Goal: Communication & Community: Answer question/provide support

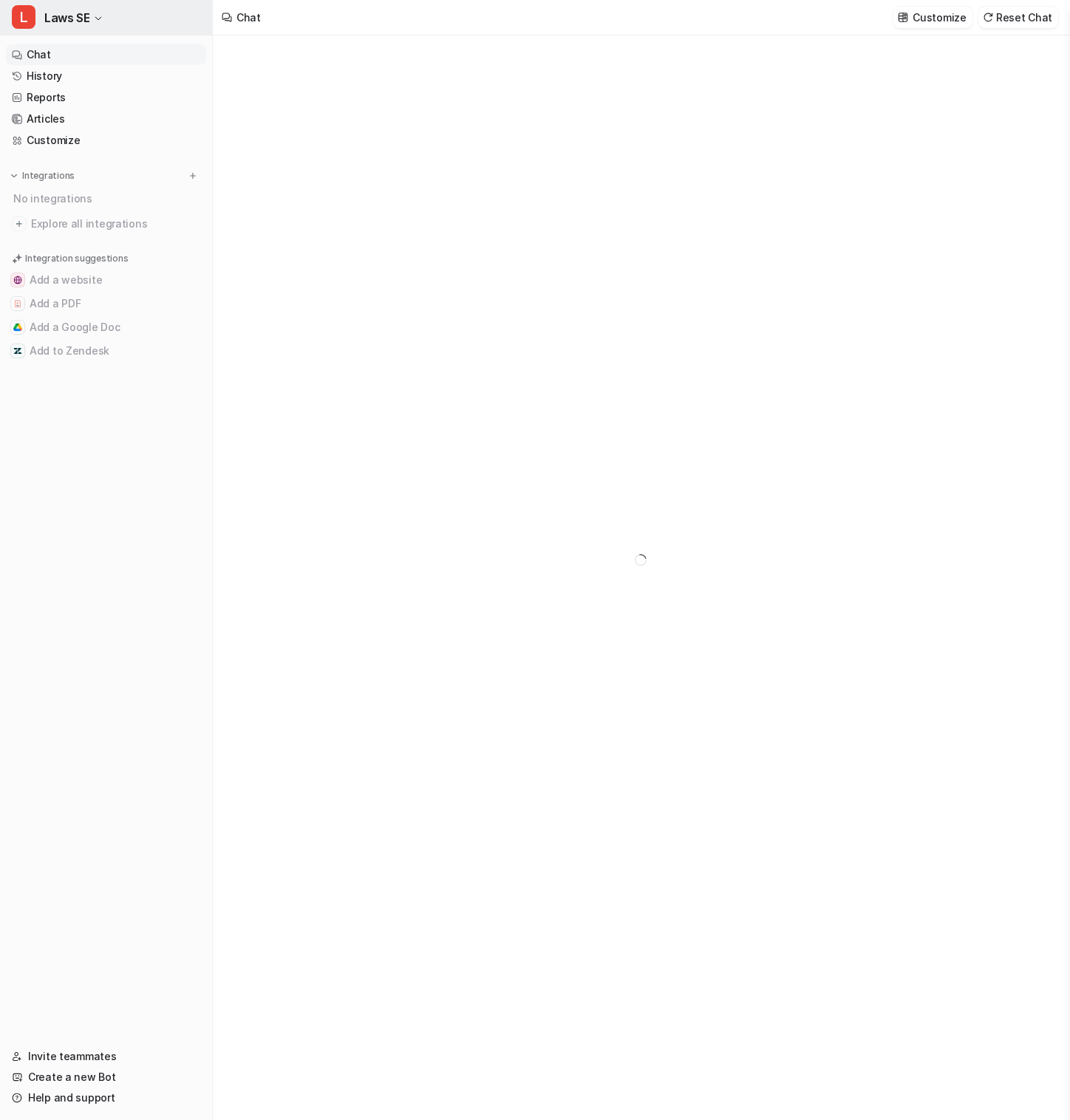
type textarea "**********"
click at [97, 9] on button "L Laws SE" at bounding box center [106, 18] width 212 height 35
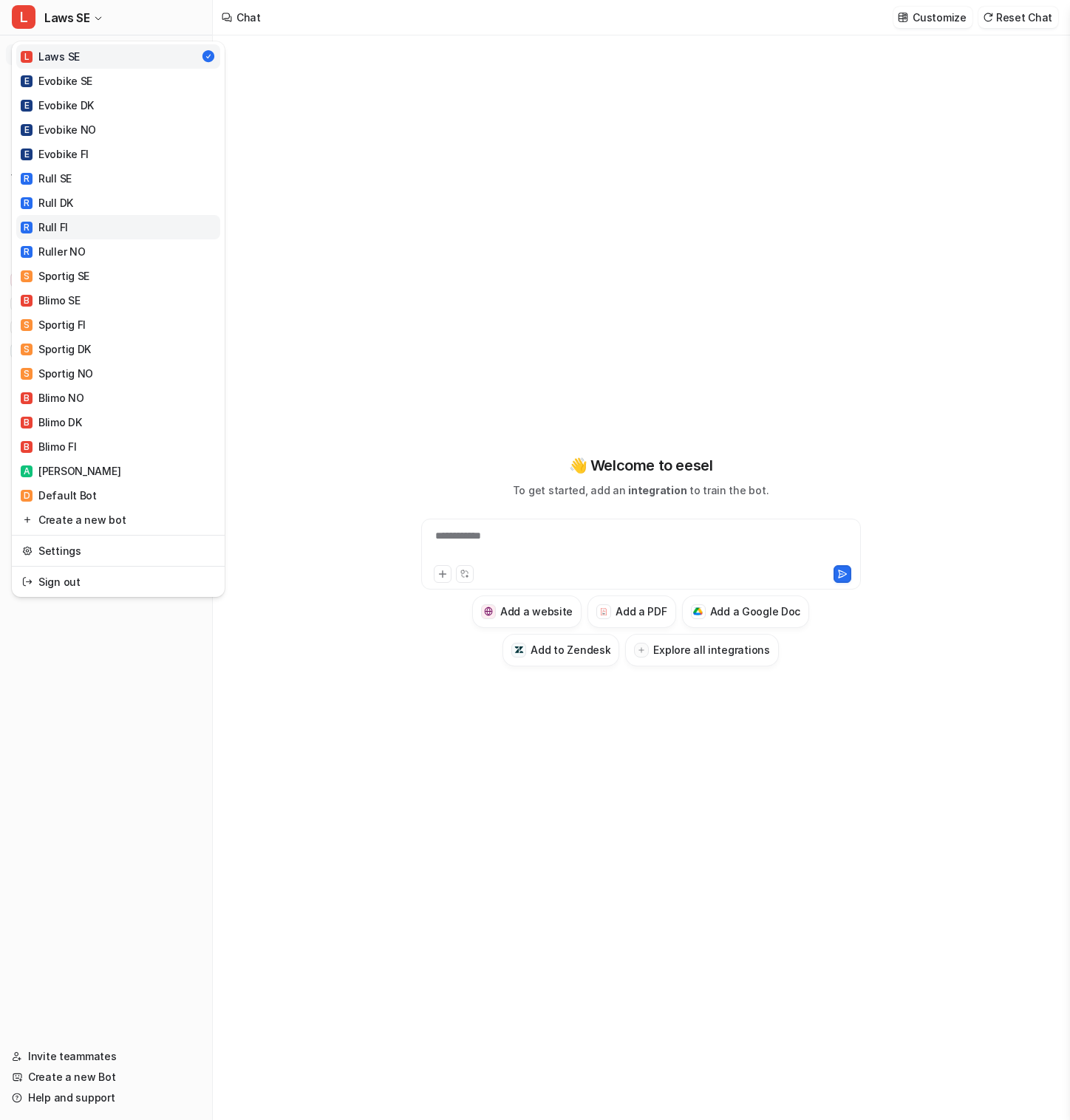
click at [104, 228] on link "R Rull FI" at bounding box center [118, 227] width 204 height 24
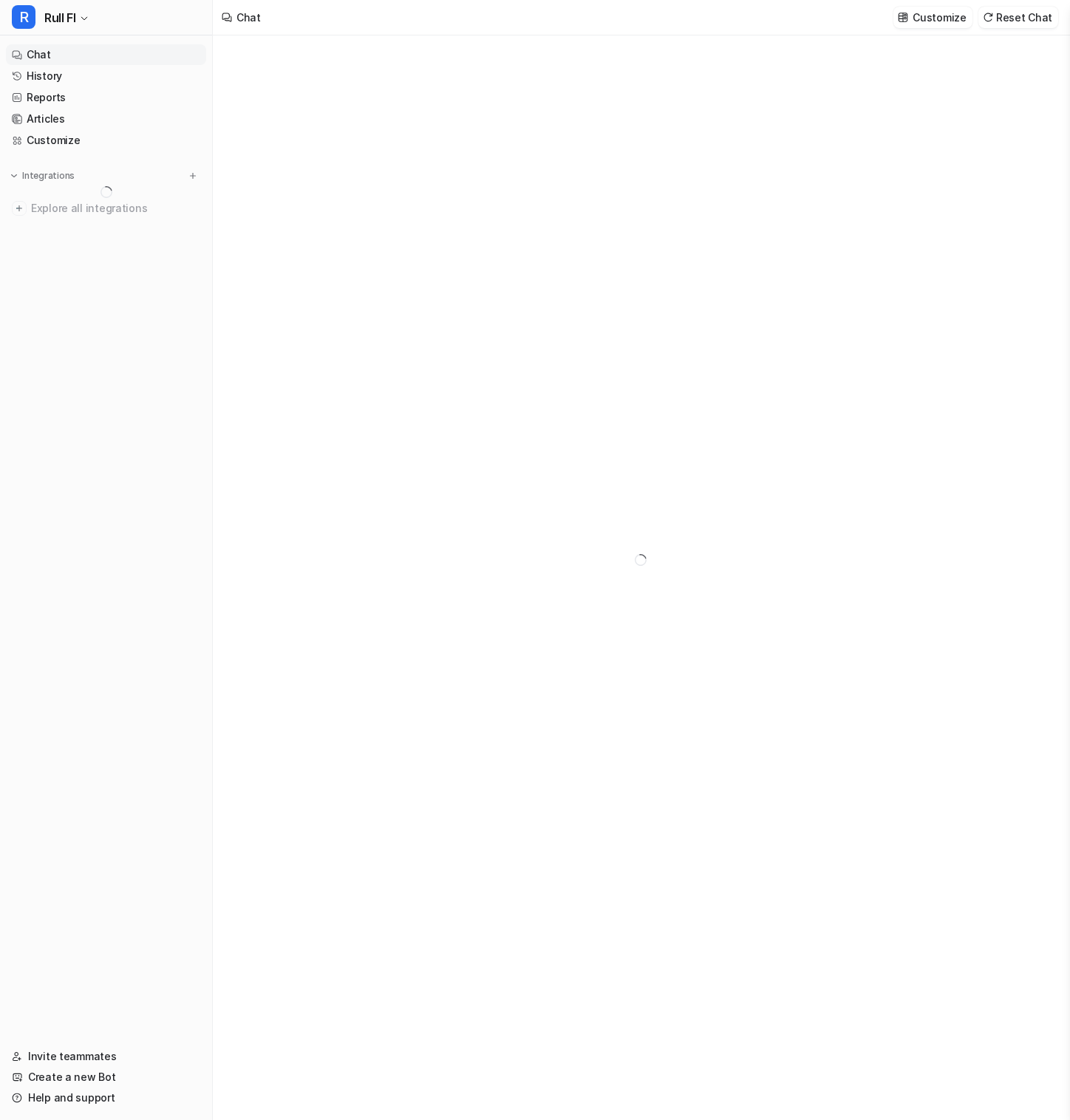
type textarea "**********"
click at [84, 16] on icon "button" at bounding box center [84, 19] width 9 height 9
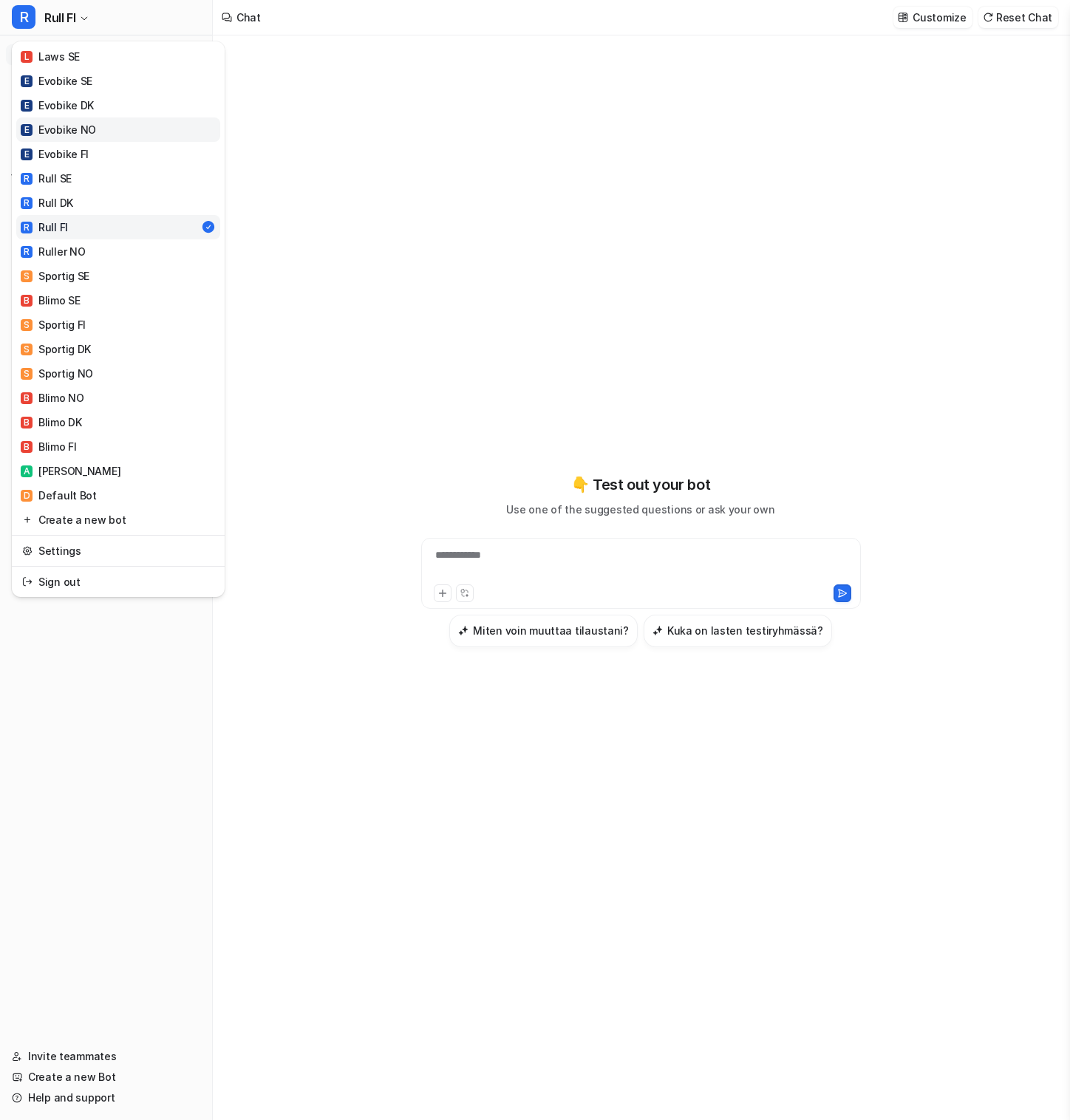
click at [161, 124] on link "E Evobike NO" at bounding box center [118, 130] width 204 height 24
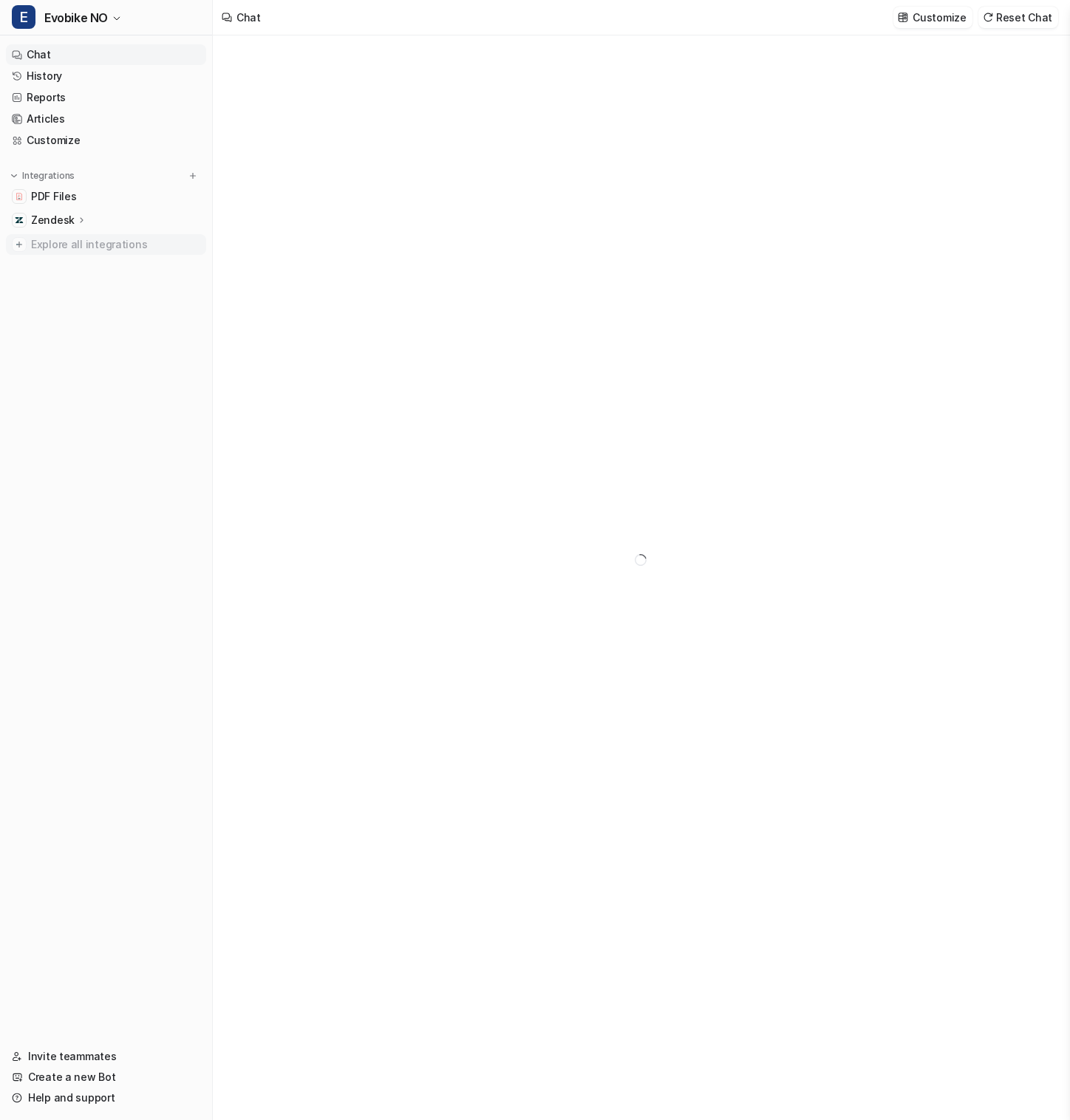
type textarea "**********"
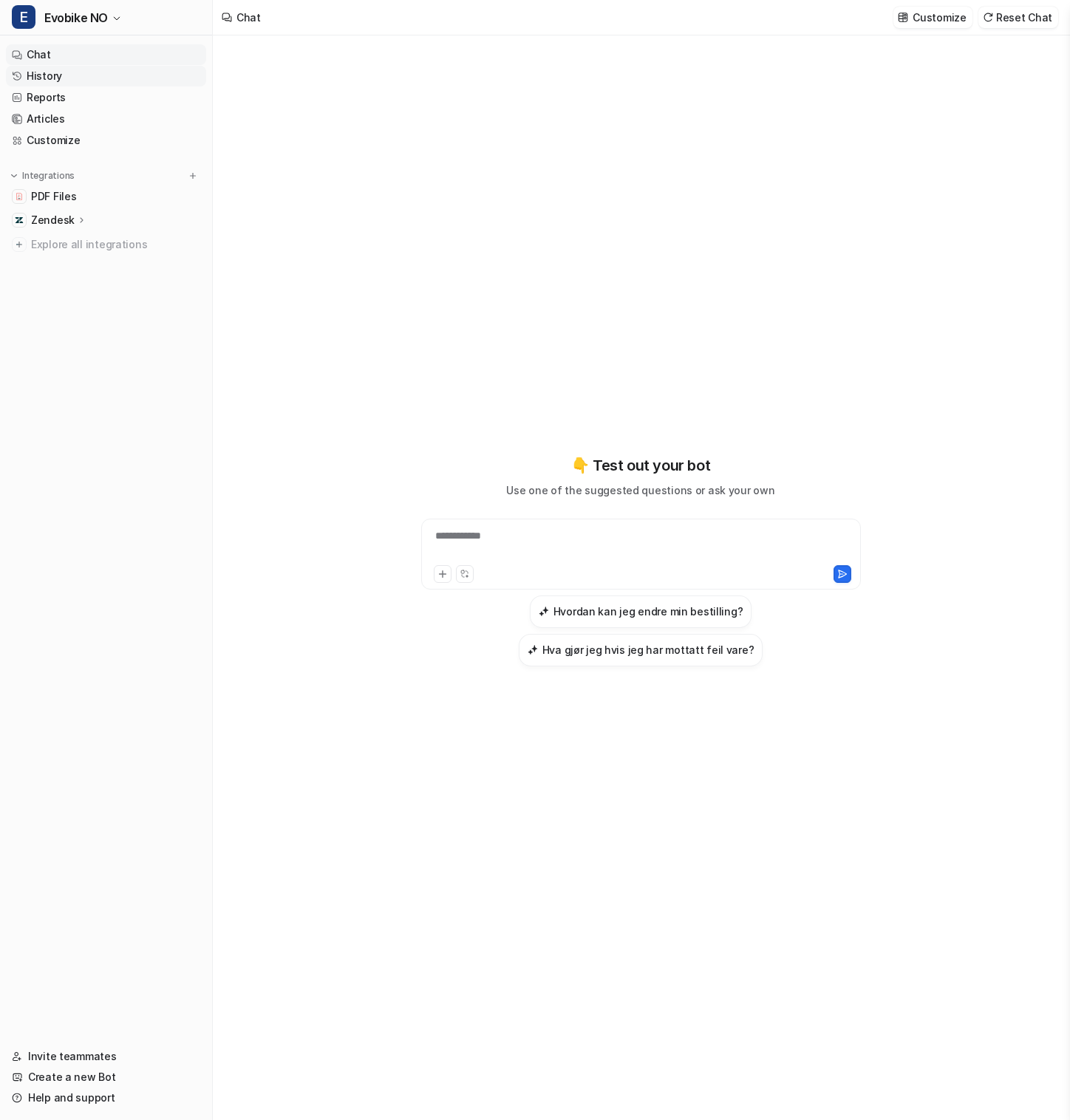
click at [71, 79] on link "History" at bounding box center [106, 76] width 200 height 20
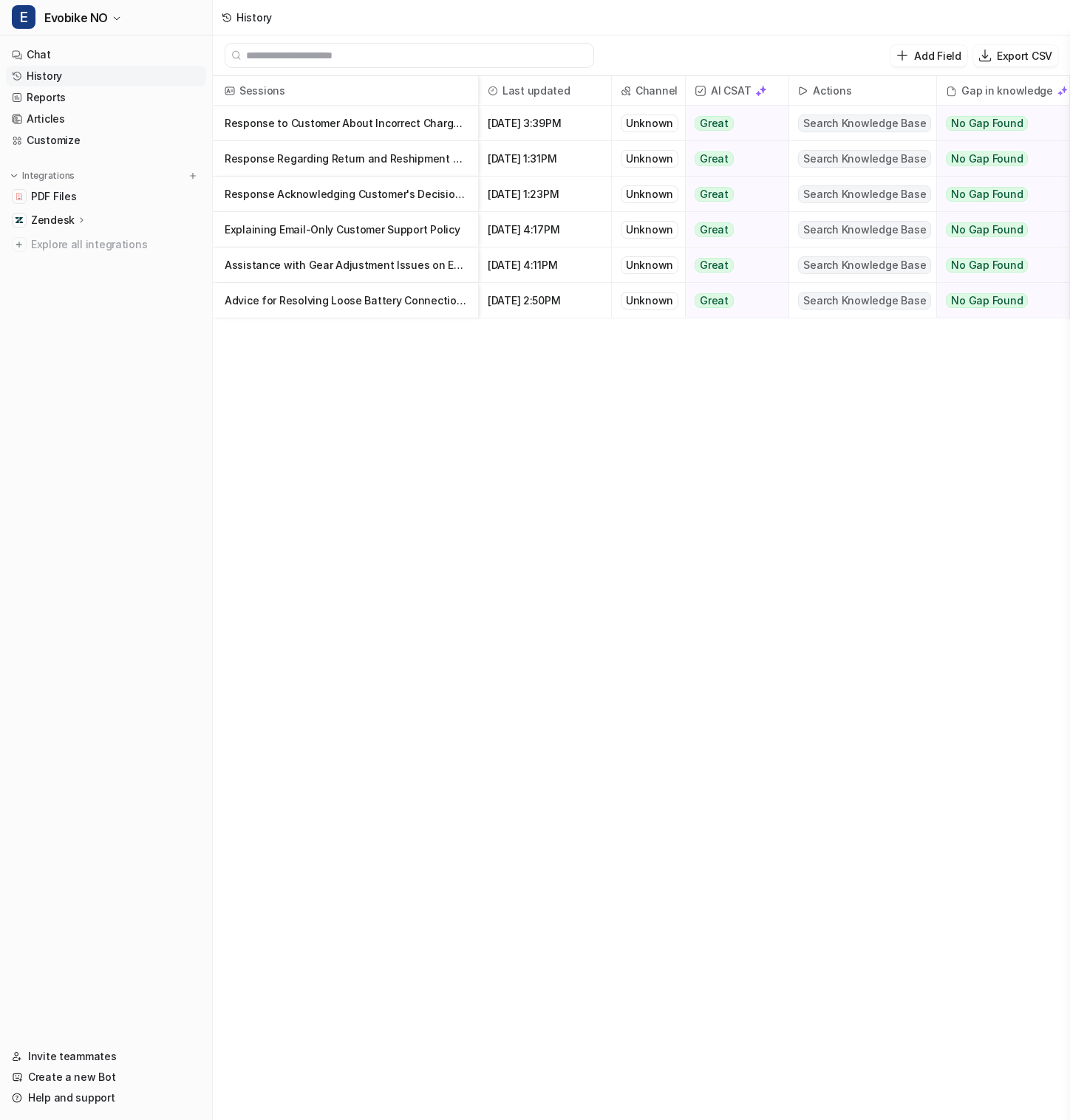
click at [328, 178] on p "Response Acknowledging Customer's Decision to Retain Chapel Reservation" at bounding box center [345, 194] width 242 height 35
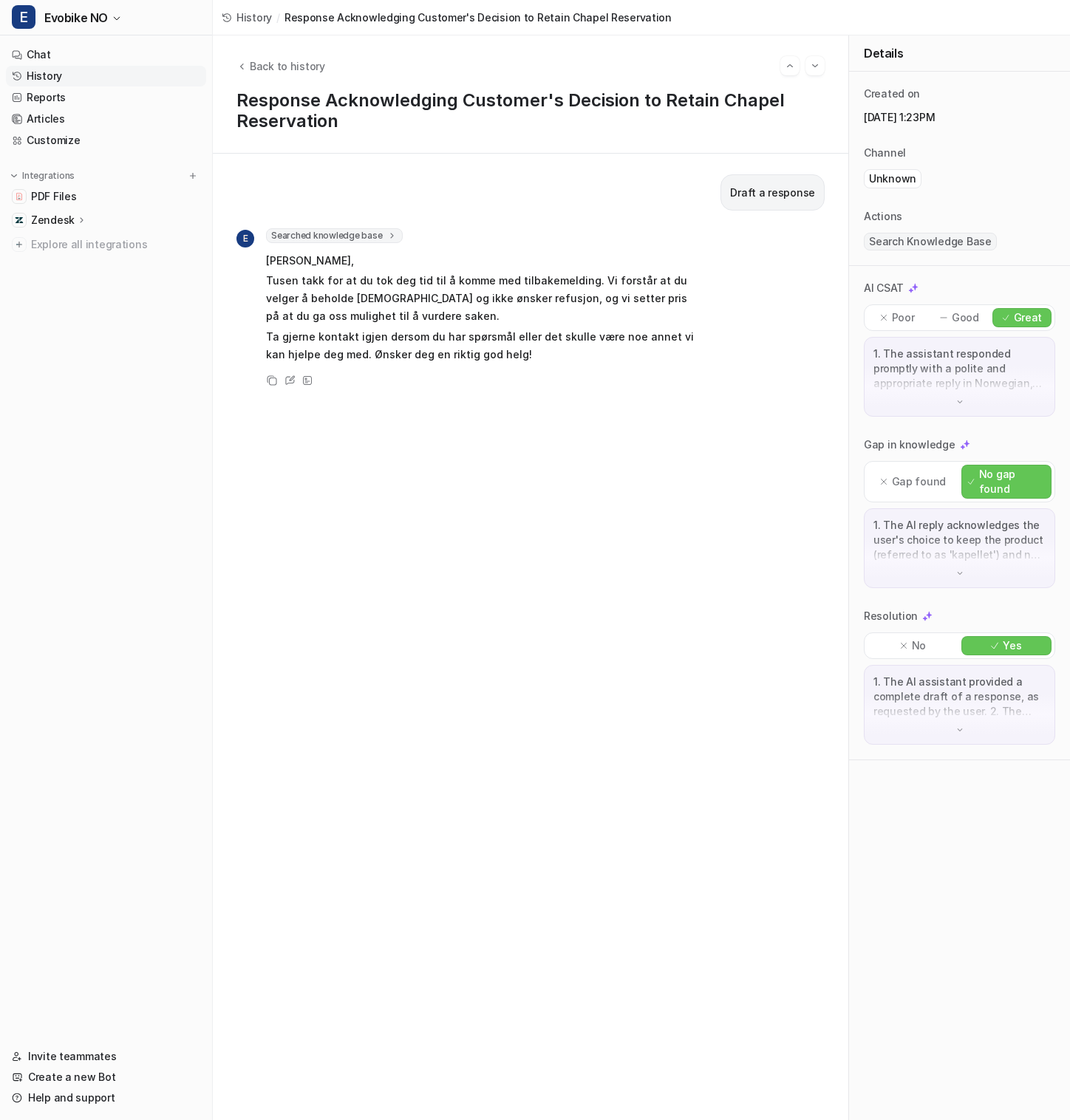
drag, startPoint x: 255, startPoint y: 257, endPoint x: 489, endPoint y: 370, distance: 259.9
click at [492, 374] on div "E Searched knowledge base search_queries : [ "refusjon for kapell ikke brukt i …" at bounding box center [467, 309] width 462 height 161
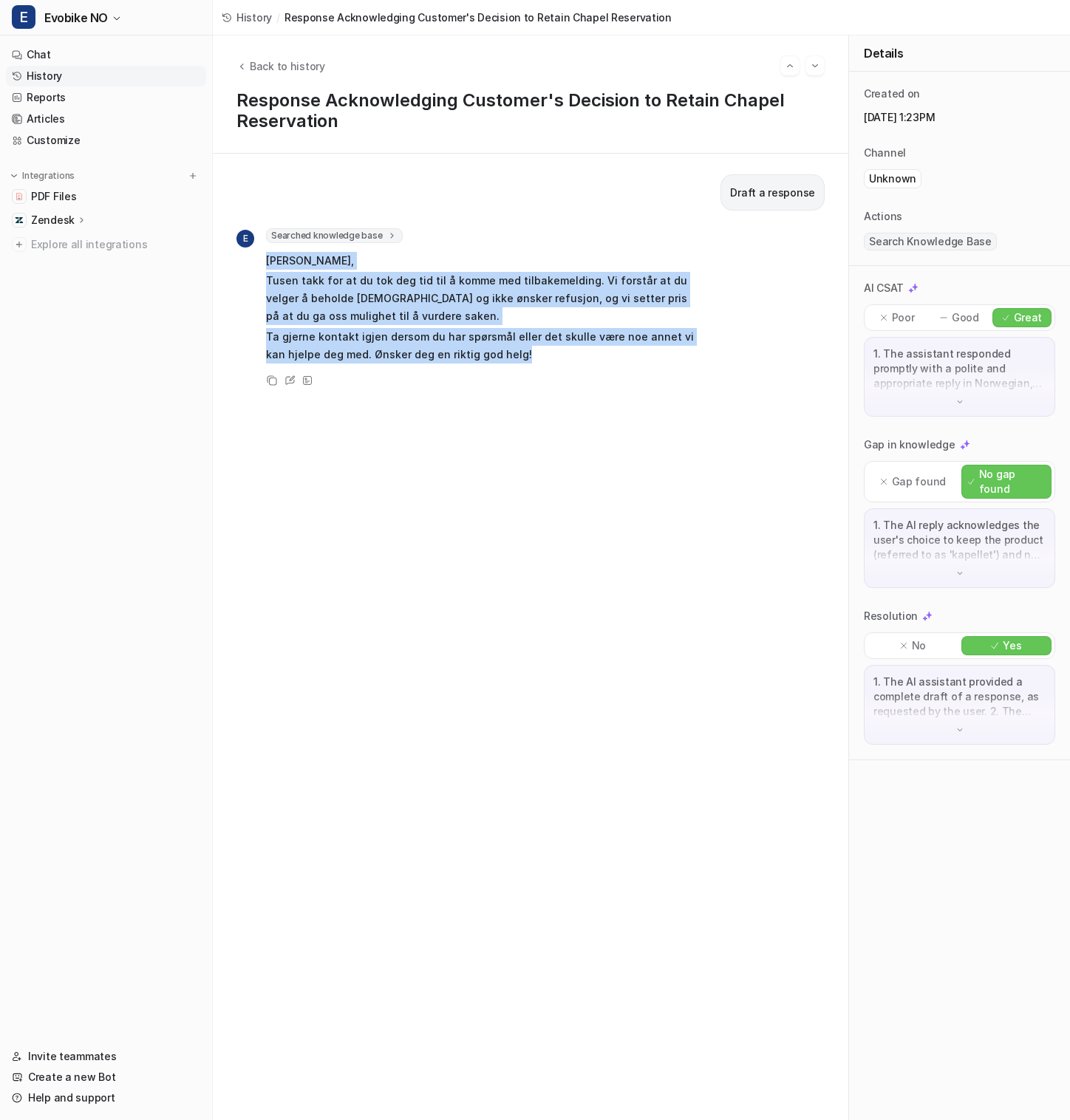
drag, startPoint x: 514, startPoint y: 361, endPoint x: 257, endPoint y: 260, distance: 276.1
click at [257, 260] on div "E Searched knowledge base search_queries : [ "refusjon for kapell ikke brukt i …" at bounding box center [467, 297] width 462 height 137
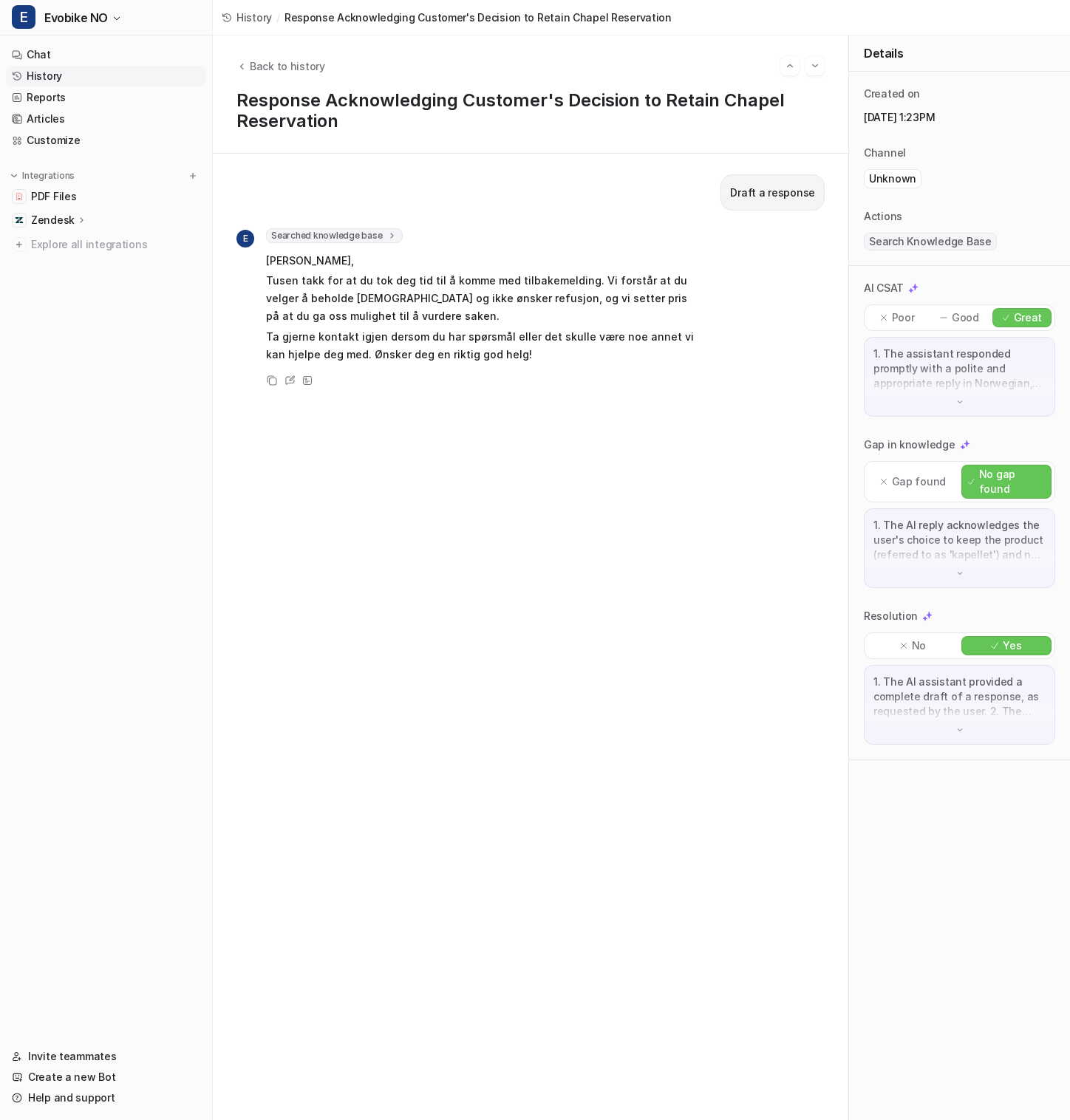
click at [650, 520] on div "Draft a response E Searched knowledge base search_queries : [ "refusjon for kap…" at bounding box center [529, 636] width 588 height 925
click at [269, 60] on span "Back to history" at bounding box center [287, 66] width 75 height 16
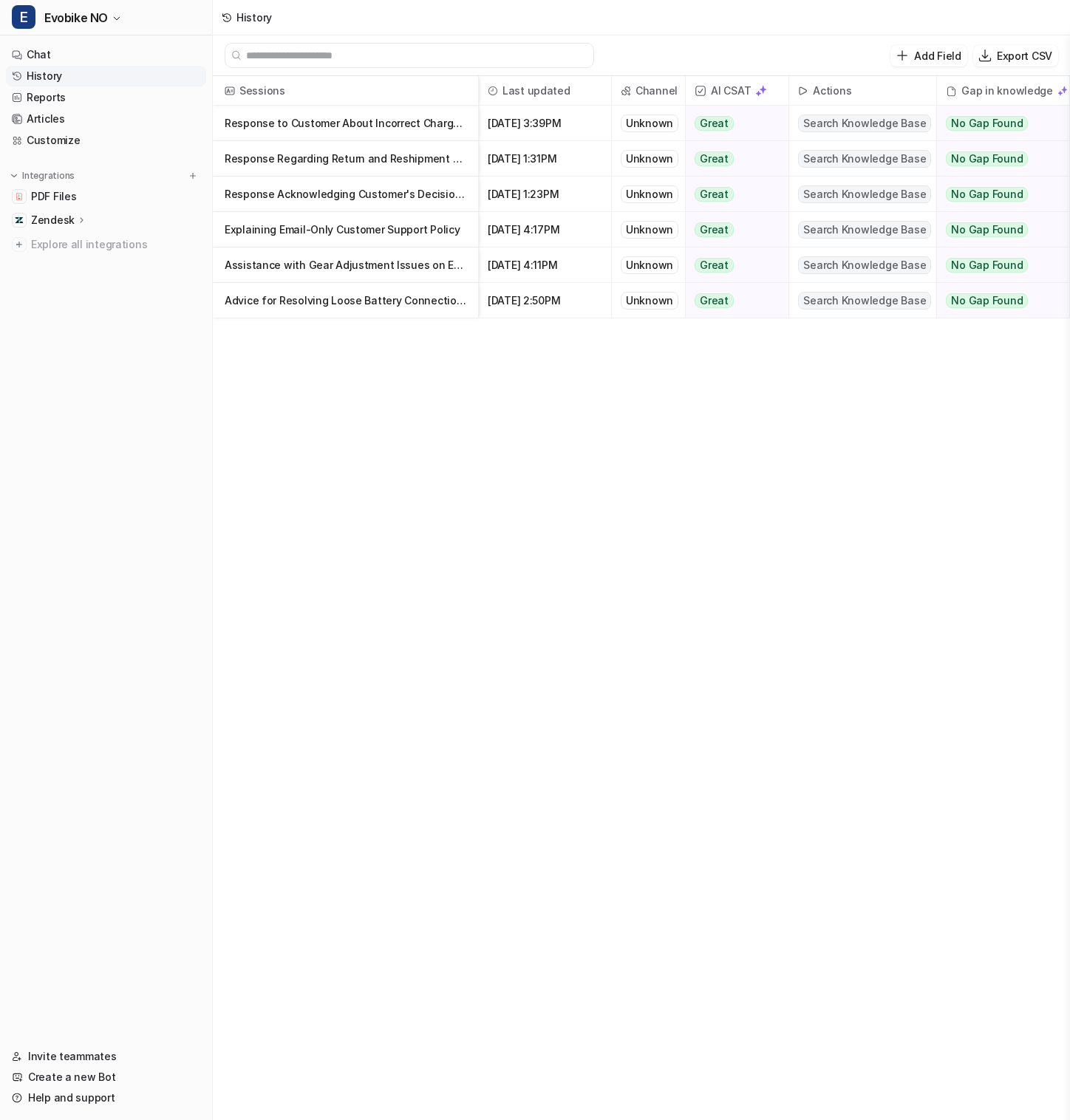
click at [335, 161] on p "Response Regarding Return and Reshipment of Uncollected Package" at bounding box center [345, 158] width 242 height 35
